Goal: Information Seeking & Learning: Learn about a topic

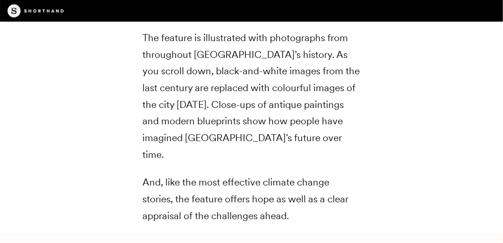
scroll to position [3571, 0]
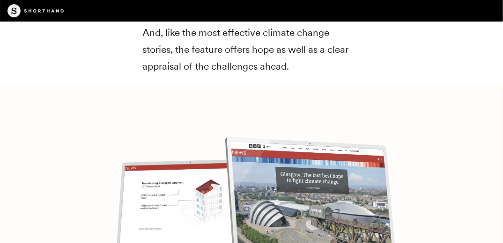
scroll to position [3683, 0]
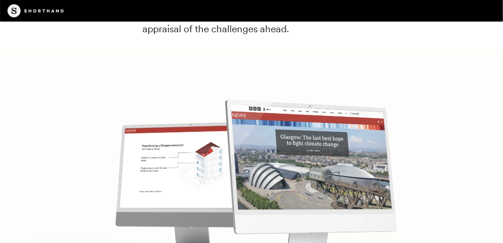
click at [277, 111] on img at bounding box center [251, 170] width 503 height 243
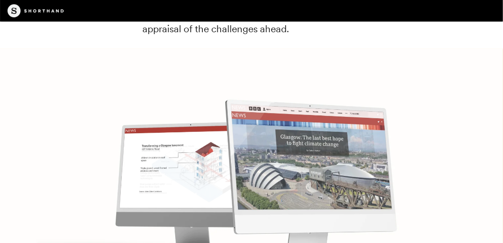
scroll to position [3758, 0]
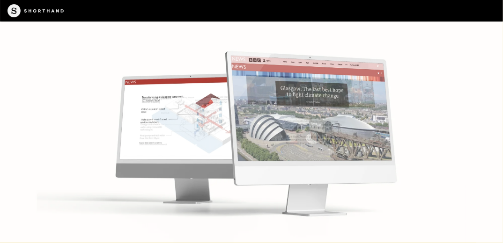
click at [287, 92] on img at bounding box center [251, 121] width 503 height 243
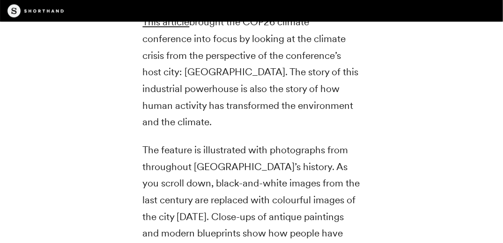
scroll to position [3272, 0]
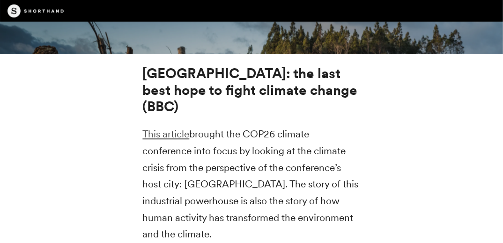
click at [167, 128] on link "This article" at bounding box center [166, 134] width 47 height 12
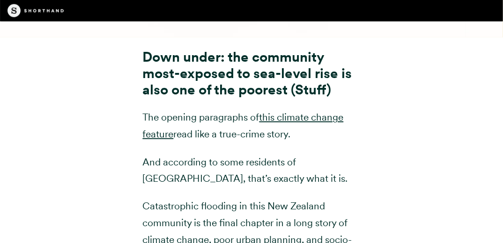
scroll to position [4156, 0]
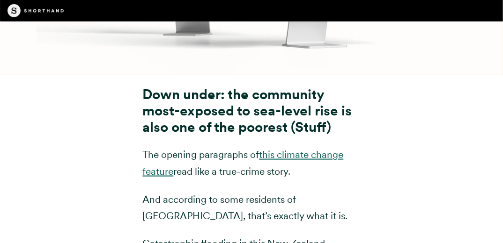
click at [274, 149] on link "this climate change feature" at bounding box center [243, 163] width 201 height 29
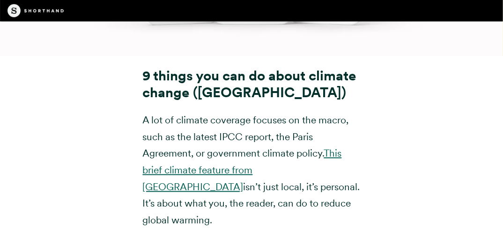
scroll to position [10298, 0]
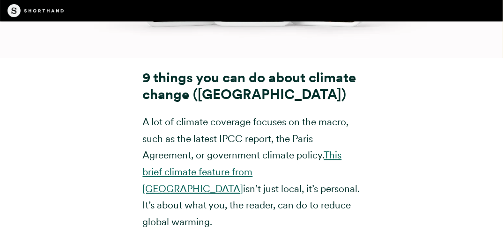
click at [306, 149] on link "This brief climate feature from [GEOGRAPHIC_DATA]" at bounding box center [242, 171] width 199 height 45
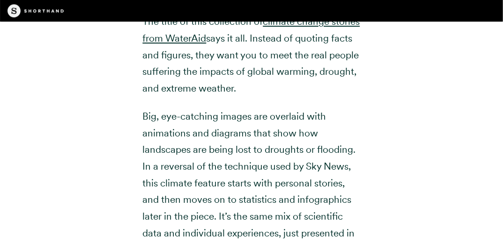
scroll to position [5918, 0]
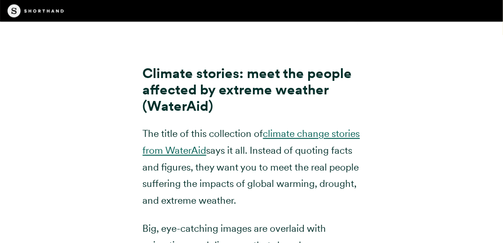
click at [300, 128] on link "climate change stories from WaterAid" at bounding box center [251, 142] width 217 height 29
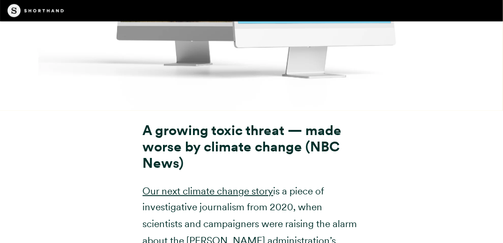
scroll to position [6779, 0]
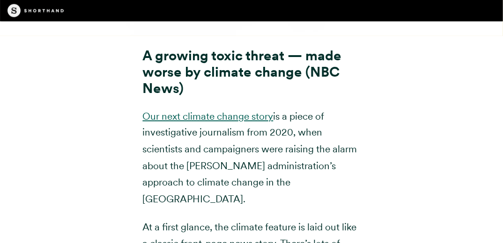
click at [222, 110] on link "Our next climate change story" at bounding box center [208, 116] width 131 height 12
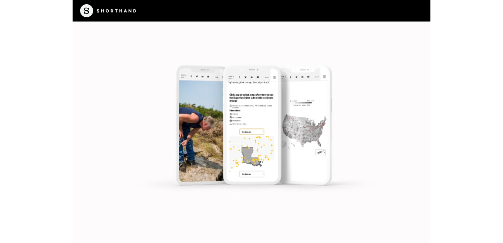
scroll to position [7542, 0]
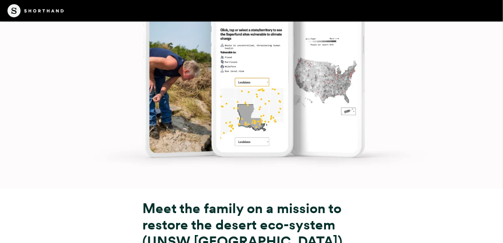
click at [104, 97] on img at bounding box center [251, 67] width 503 height 243
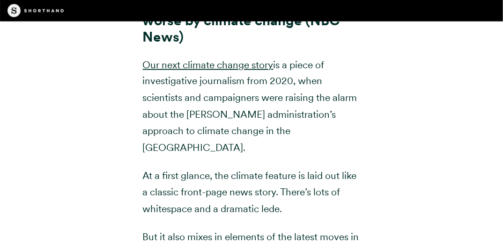
scroll to position [6718, 0]
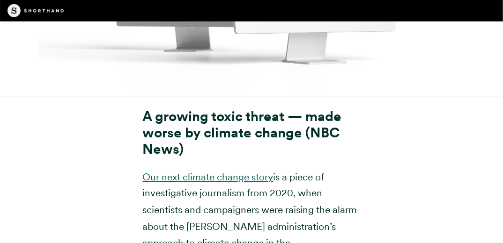
click at [246, 171] on link "Our next climate change story" at bounding box center [208, 177] width 131 height 12
